Goal: Task Accomplishment & Management: Use online tool/utility

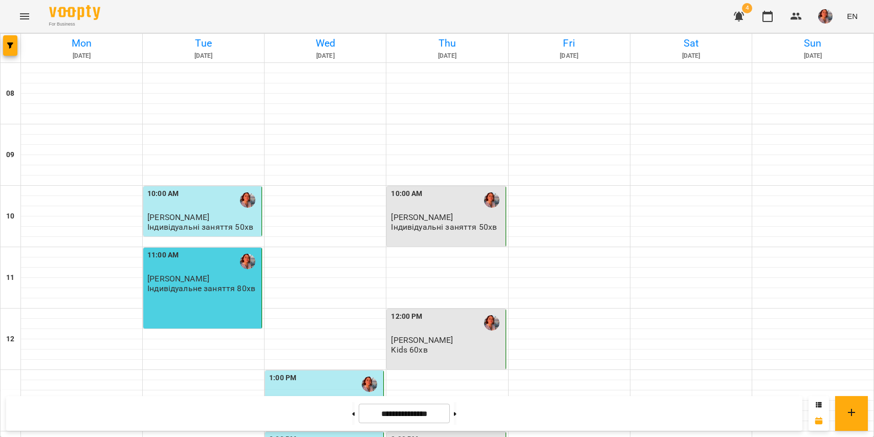
scroll to position [309, 0]
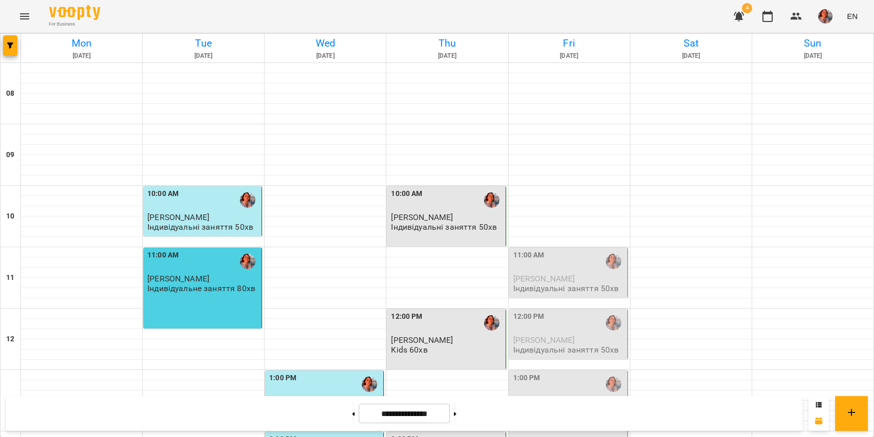
scroll to position [40, 0]
click at [828, 12] on img "button" at bounding box center [826, 16] width 14 height 14
click at [822, 42] on span "[PERSON_NAME]" at bounding box center [827, 39] width 69 height 12
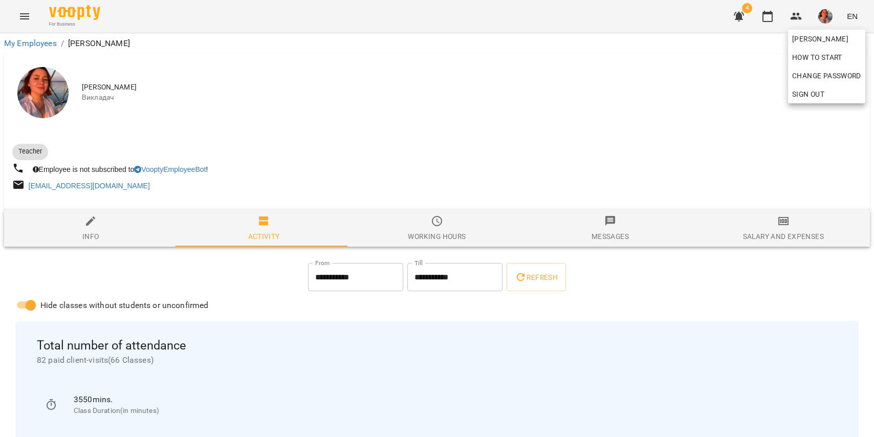
drag, startPoint x: 740, startPoint y: 228, endPoint x: 748, endPoint y: 229, distance: 7.7
click at [741, 228] on div at bounding box center [437, 218] width 874 height 437
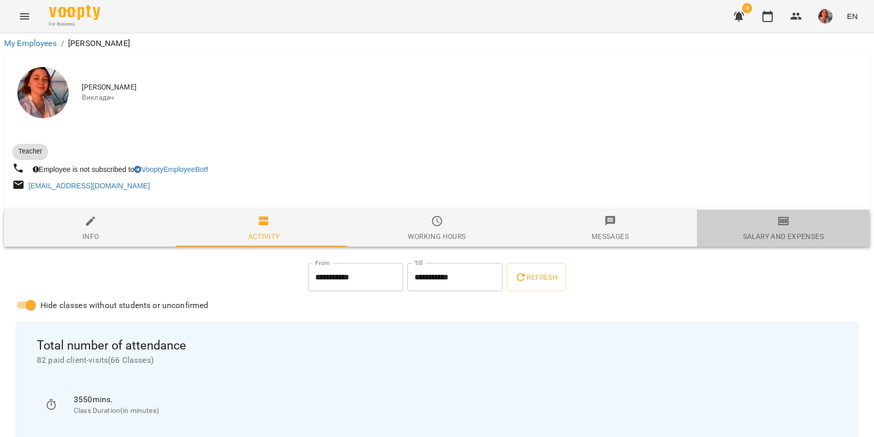
click at [770, 231] on div "Salary and Expenses" at bounding box center [783, 236] width 81 height 12
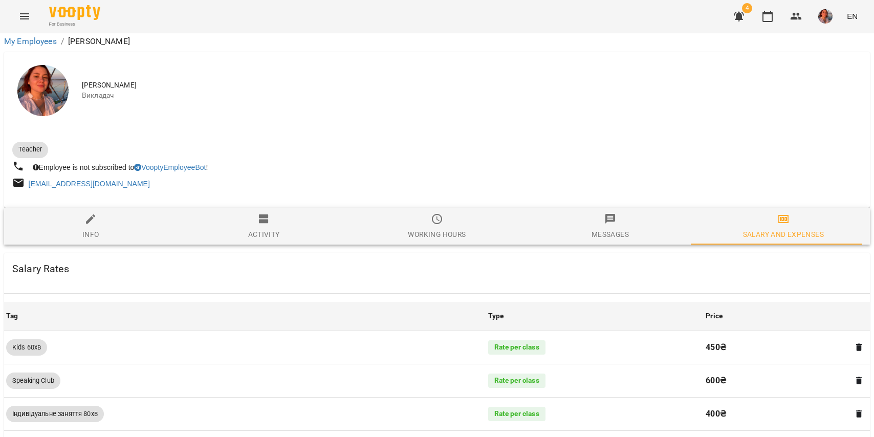
scroll to position [899, 0]
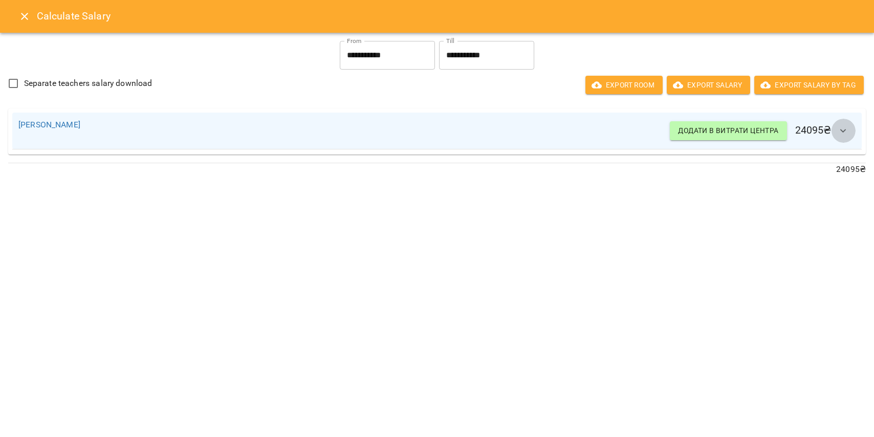
click at [851, 129] on button "button" at bounding box center [843, 131] width 25 height 25
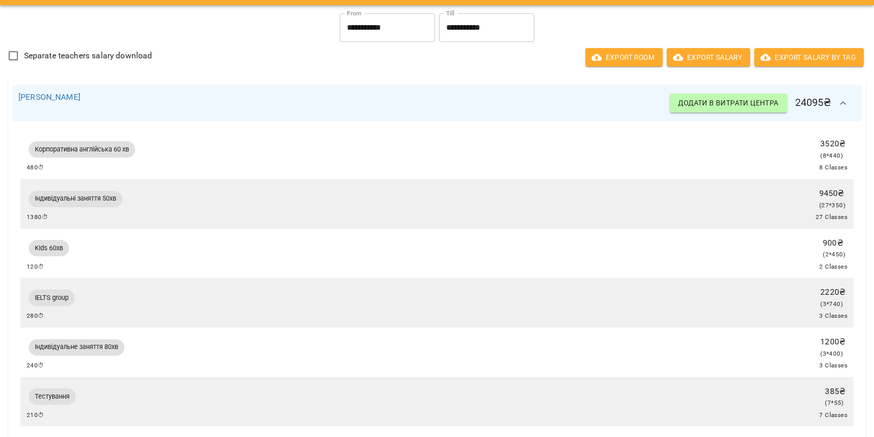
scroll to position [0, 0]
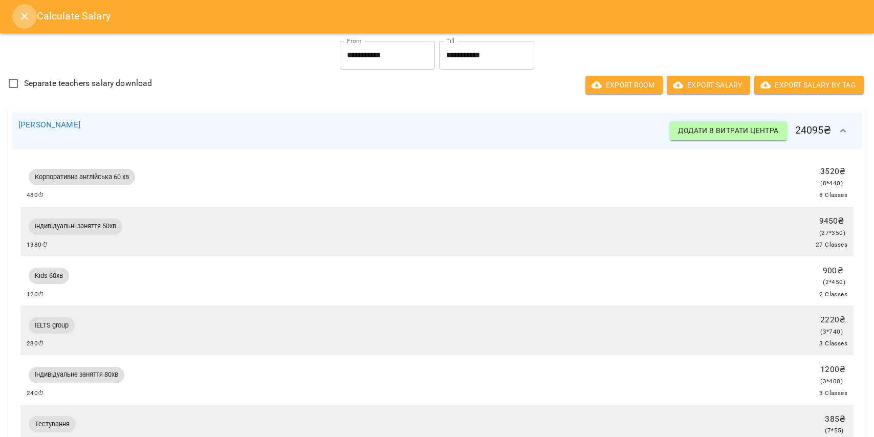
click at [17, 20] on button "Close" at bounding box center [24, 16] width 25 height 25
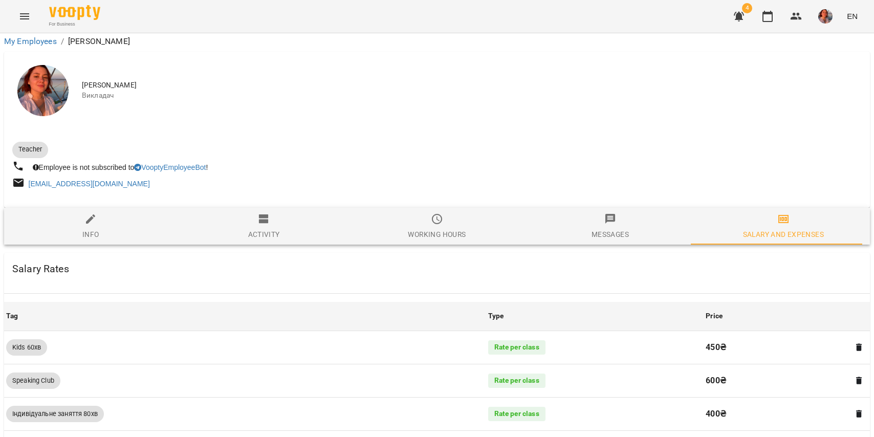
scroll to position [831, 0]
click at [774, 13] on icon "button" at bounding box center [768, 16] width 12 height 12
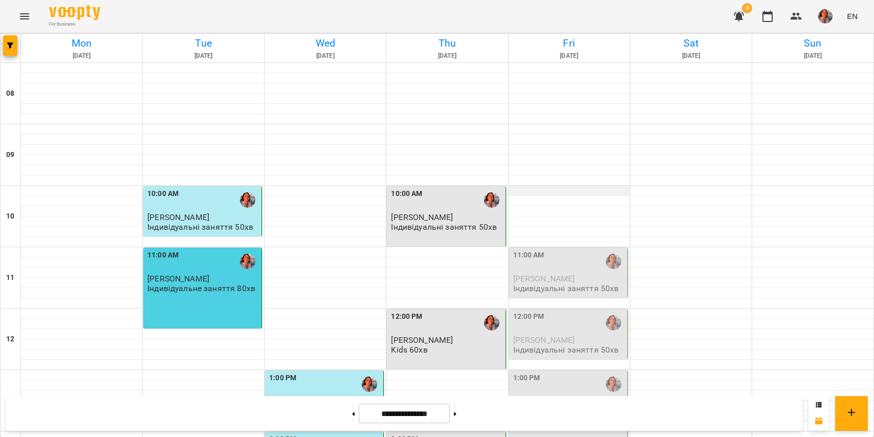
scroll to position [414, 0]
